Goal: Communication & Community: Answer question/provide support

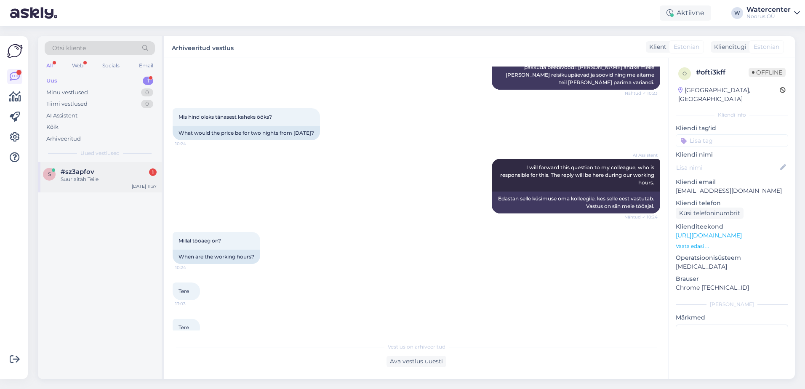
click at [111, 183] on div "Suur aitäh Teile" at bounding box center [109, 180] width 96 height 8
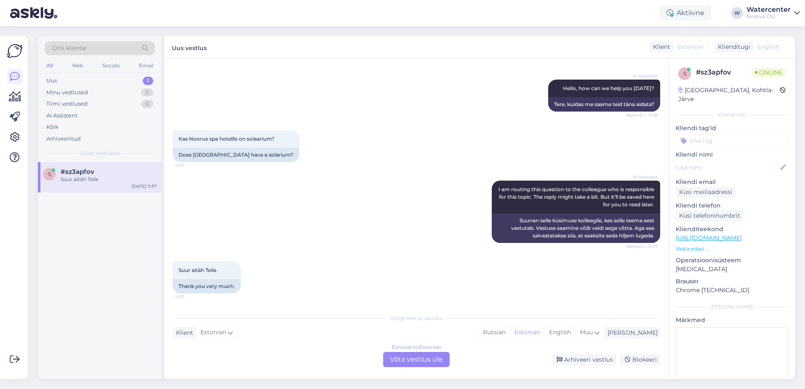
scroll to position [83, 0]
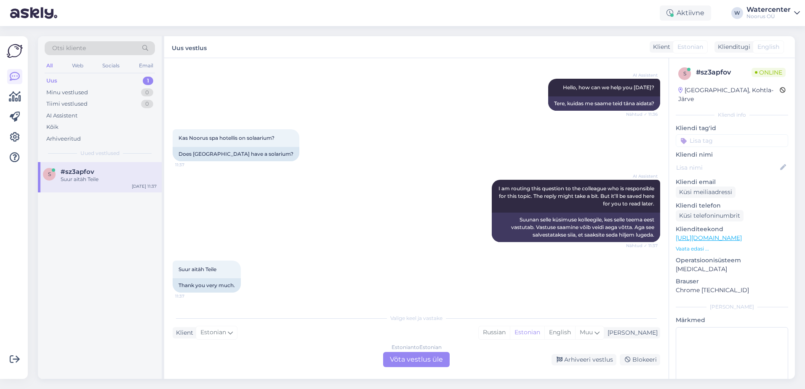
click at [405, 361] on div "Estonian to Estonian Võta vestlus üle" at bounding box center [416, 359] width 67 height 15
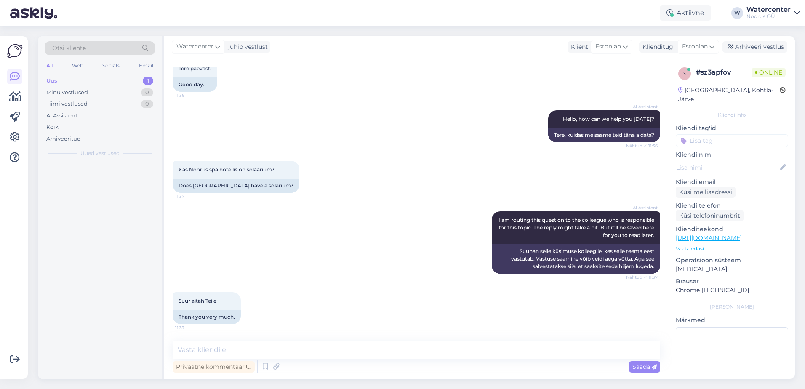
scroll to position [51, 0]
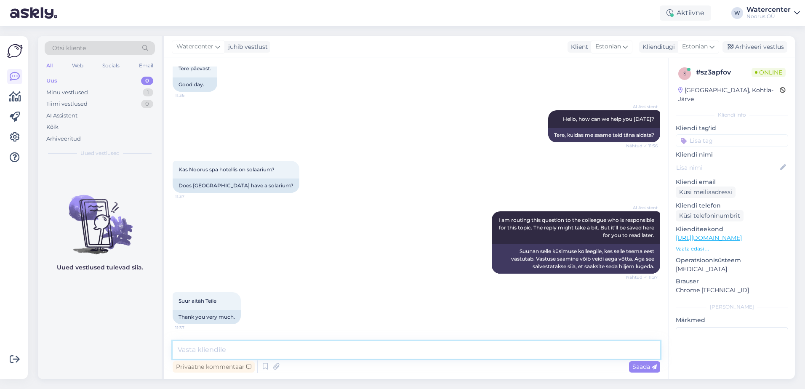
click at [318, 346] on textarea at bounding box center [417, 350] width 488 height 18
type textarea "Tere! Jah, meil on solaarium."
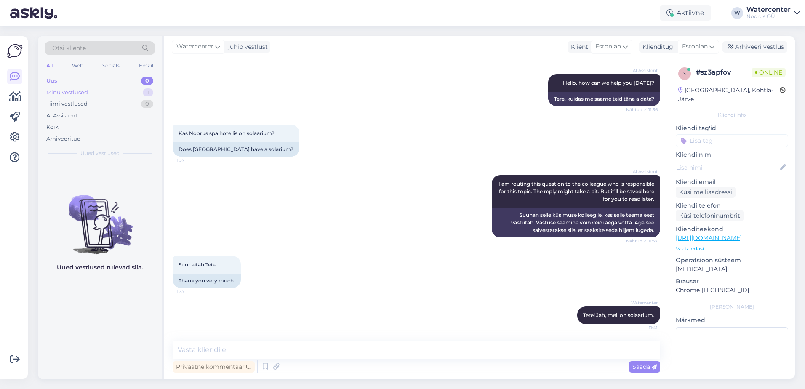
click at [115, 93] on div "Minu vestlused 1" at bounding box center [100, 93] width 110 height 12
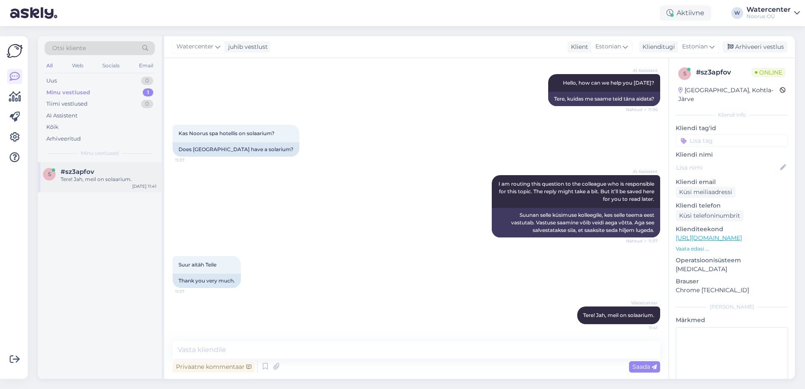
click at [102, 177] on div "Tere! Jah, meil on solaarium." at bounding box center [109, 180] width 96 height 8
click at [108, 78] on div "Uus 0" at bounding box center [100, 81] width 110 height 12
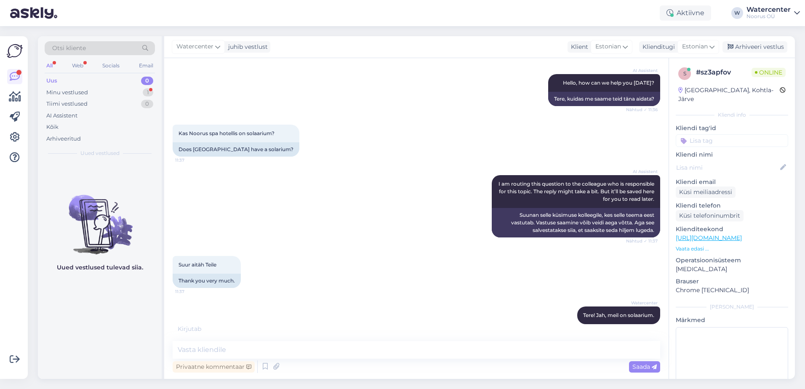
scroll to position [133, 0]
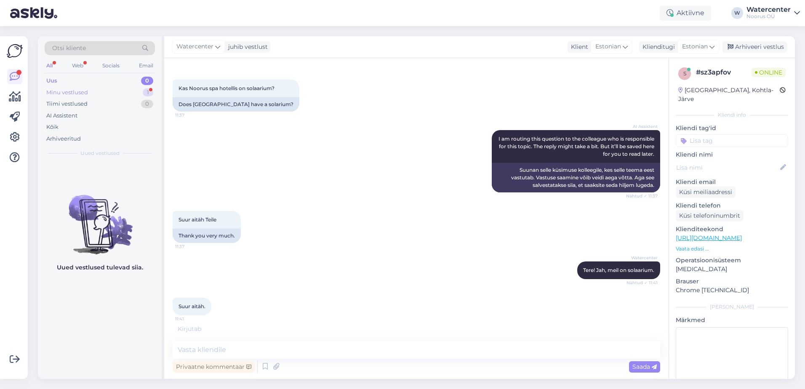
click at [135, 89] on div "Minu vestlused 1" at bounding box center [100, 93] width 110 height 12
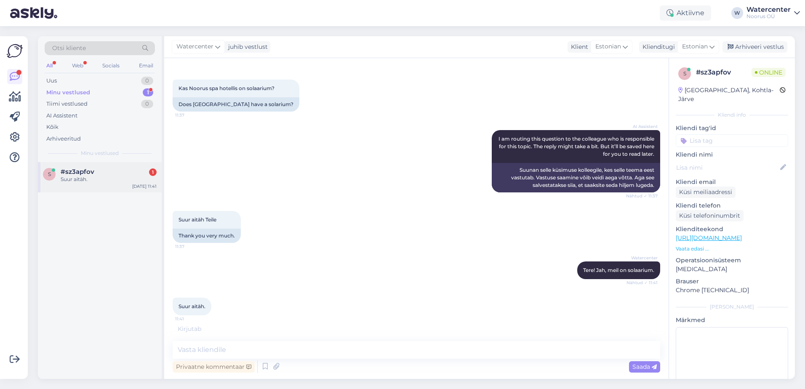
click at [115, 174] on div "#sz3apfov 1" at bounding box center [109, 172] width 96 height 8
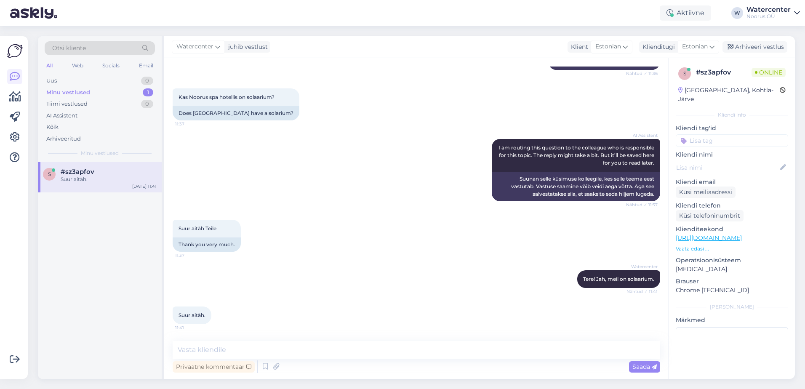
scroll to position [124, 0]
click at [123, 83] on div "Uus 0" at bounding box center [100, 81] width 110 height 12
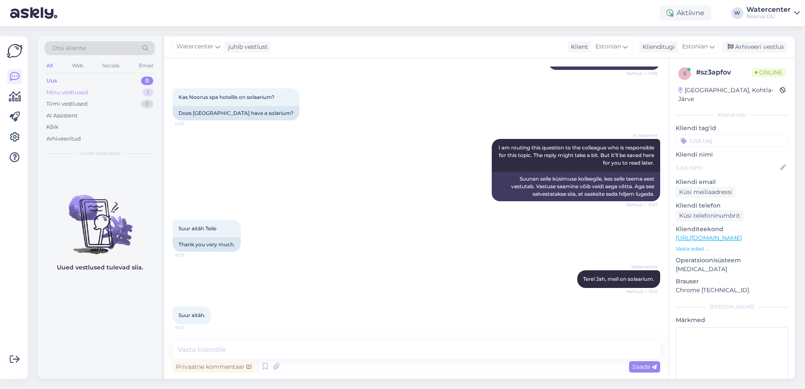
click at [128, 93] on div "Minu vestlused 1" at bounding box center [100, 93] width 110 height 12
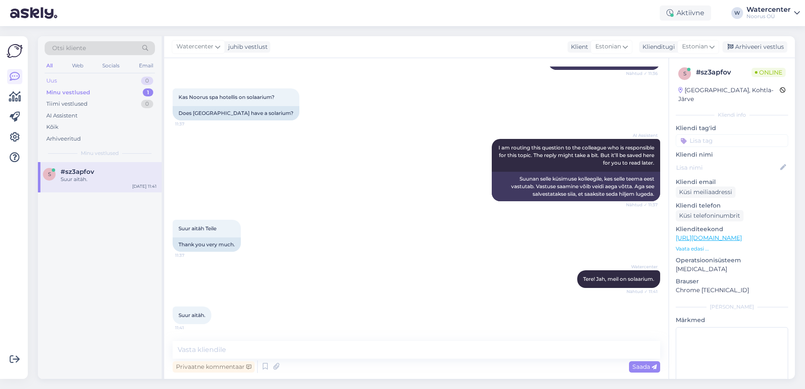
click at [121, 80] on div "Uus 0" at bounding box center [100, 81] width 110 height 12
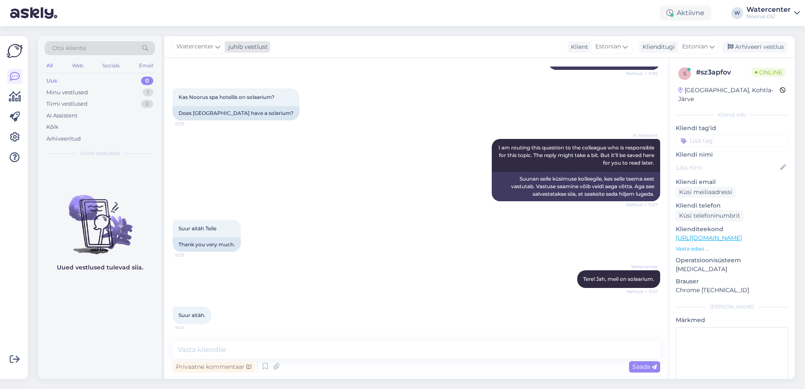
click at [206, 45] on span "Watercenter" at bounding box center [195, 46] width 37 height 9
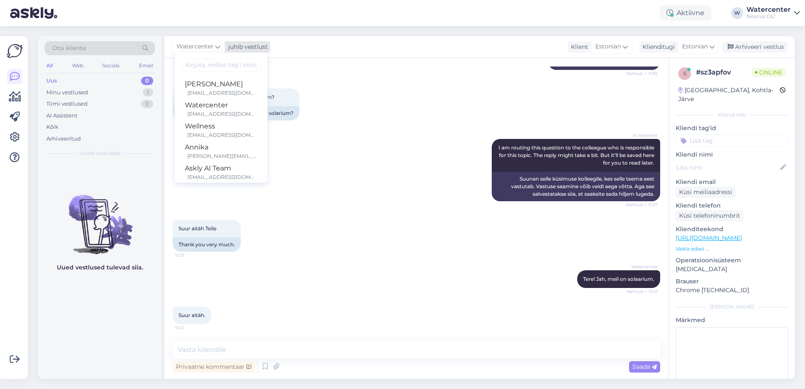
click at [208, 44] on span "Watercenter" at bounding box center [195, 46] width 37 height 9
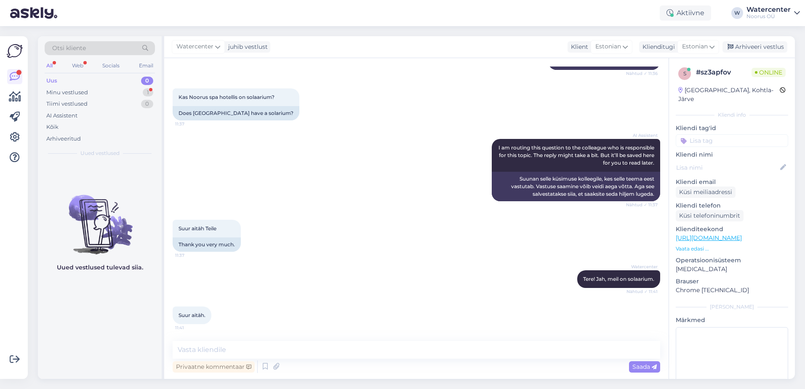
scroll to position [160, 0]
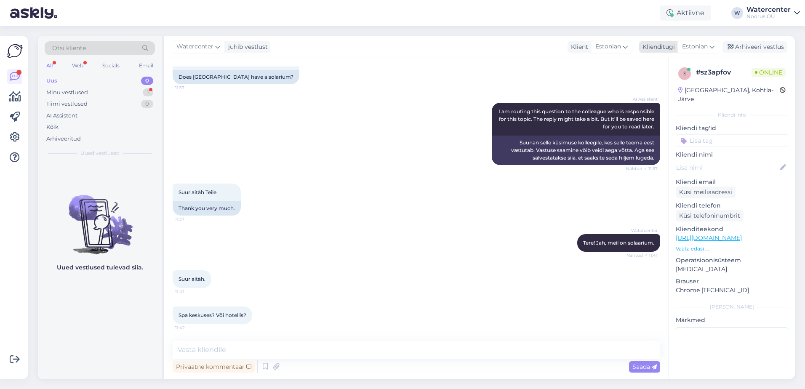
click at [770, 50] on div "Arhiveeri vestlus" at bounding box center [755, 46] width 65 height 11
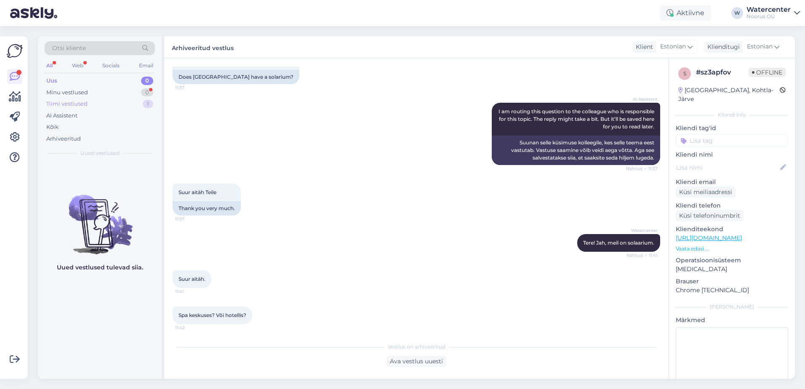
click at [119, 105] on div "Tiimi vestlused 1" at bounding box center [100, 104] width 110 height 12
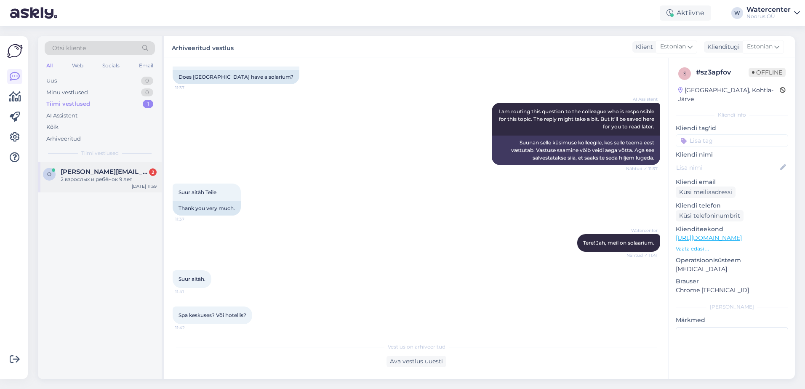
click at [127, 182] on div "2 взрослых и ребёнок 9 лет" at bounding box center [109, 180] width 96 height 8
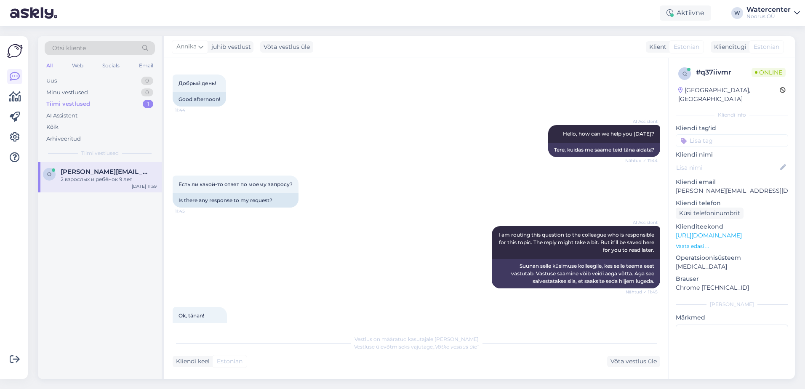
scroll to position [494, 0]
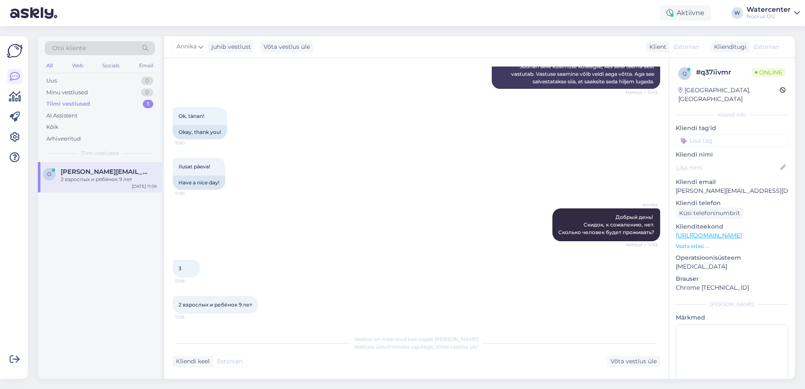
click at [123, 103] on div "Tiimi vestlused 1" at bounding box center [100, 104] width 110 height 12
click at [107, 78] on div "Uus 0" at bounding box center [100, 81] width 110 height 12
